Goal: Transaction & Acquisition: Purchase product/service

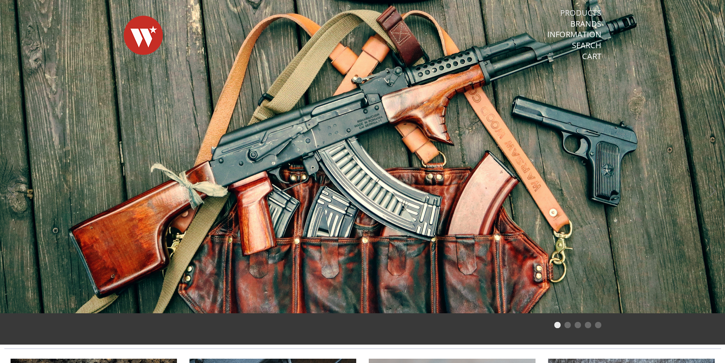
click at [589, 11] on link "Products" at bounding box center [580, 13] width 41 height 10
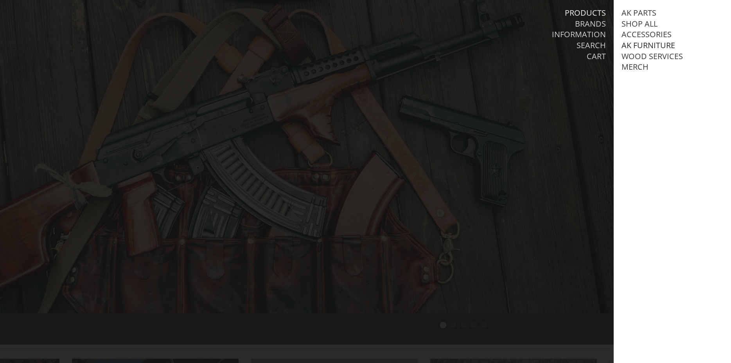
click at [626, 47] on link "AK Furniture" at bounding box center [649, 45] width 54 height 10
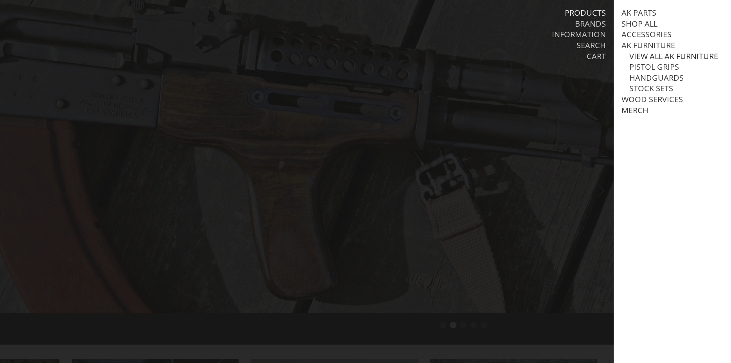
click at [664, 56] on link "View all AK Furniture" at bounding box center [674, 56] width 89 height 10
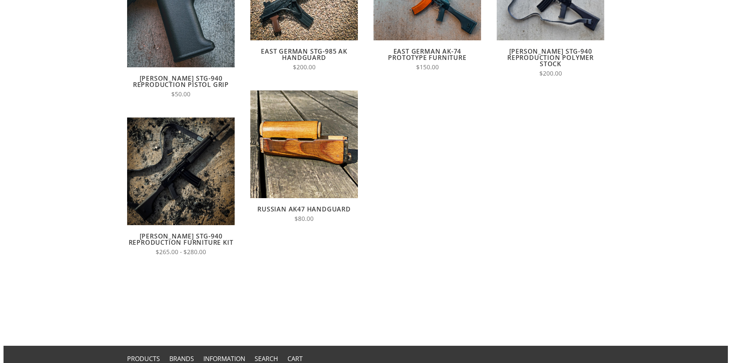
scroll to position [80, 0]
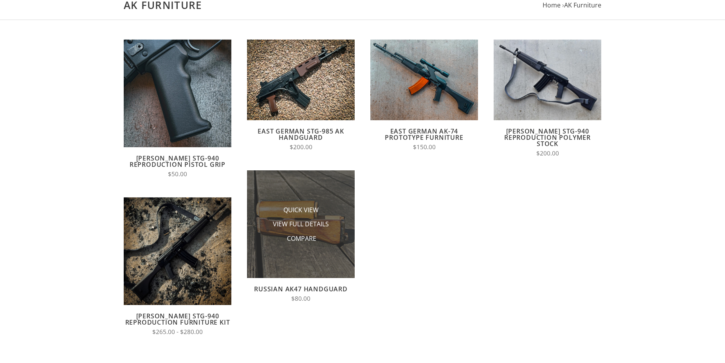
click at [303, 219] on li "View Full Details" at bounding box center [301, 224] width 78 height 14
click at [309, 205] on span "Quick View" at bounding box center [300, 210] width 35 height 10
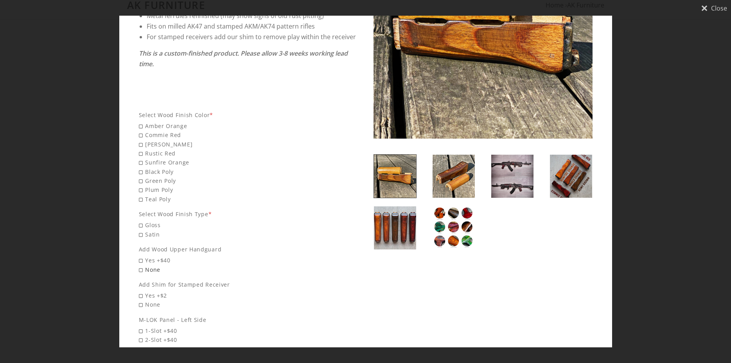
scroll to position [155, 0]
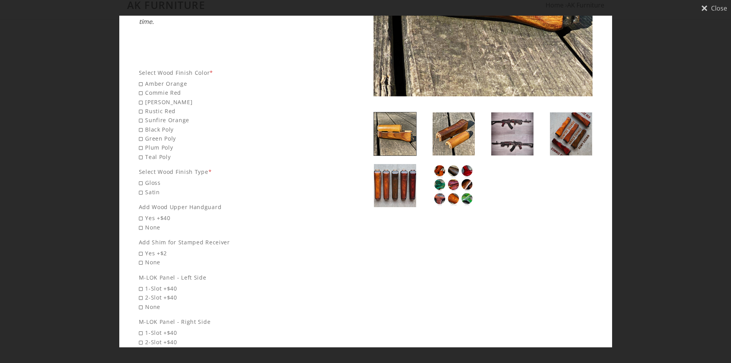
click at [577, 140] on img at bounding box center [571, 133] width 42 height 43
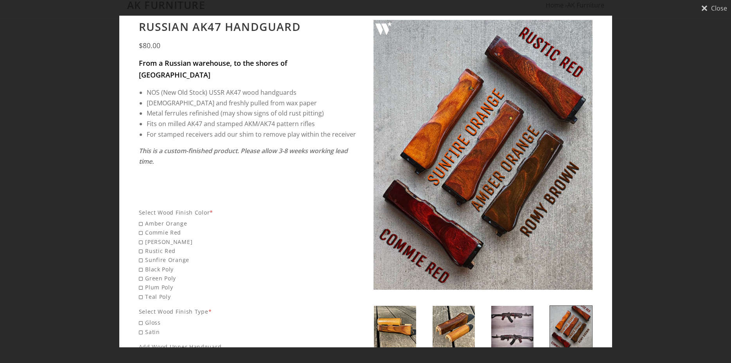
scroll to position [0, 0]
